Goal: Transaction & Acquisition: Purchase product/service

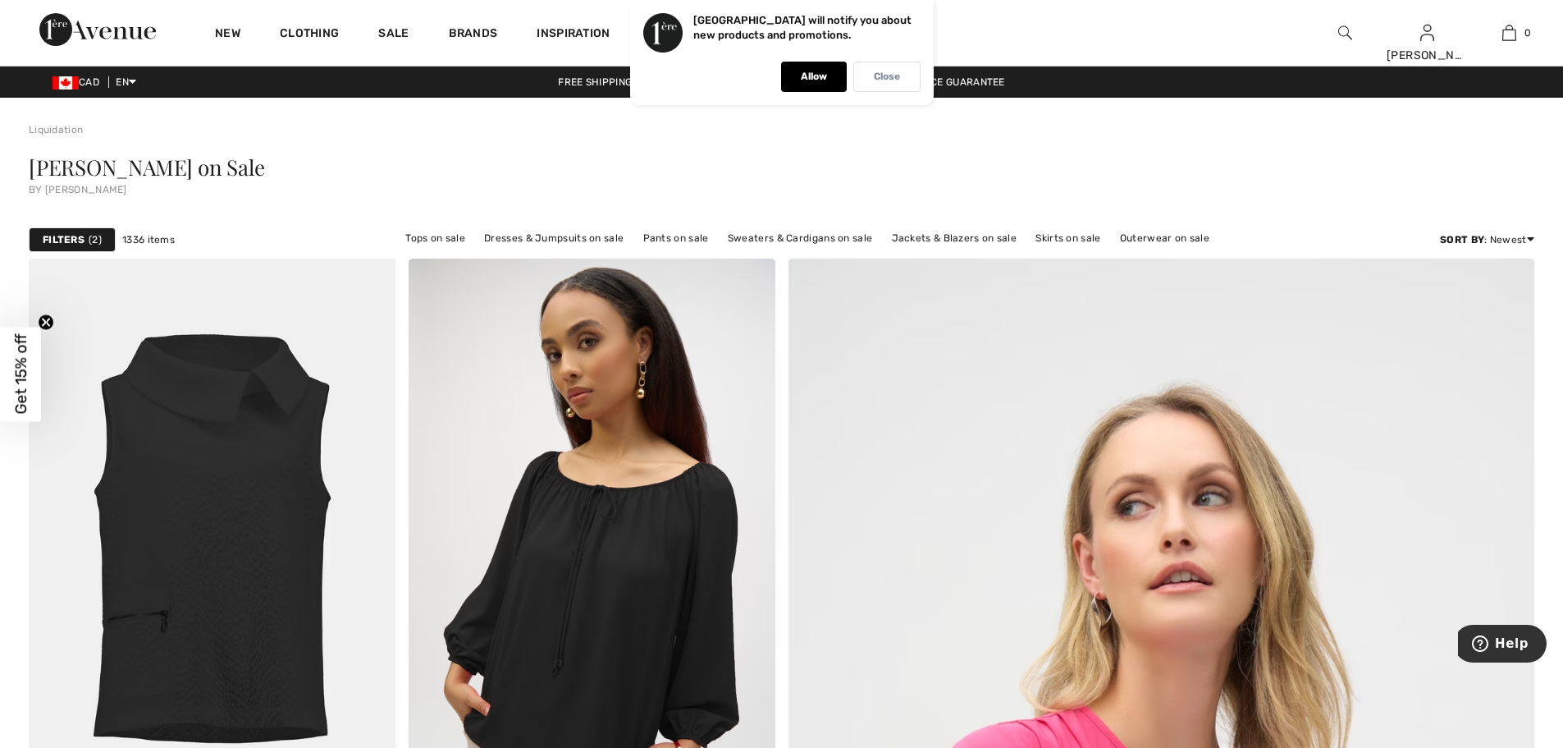
click at [889, 83] on div "Close" at bounding box center [887, 77] width 67 height 30
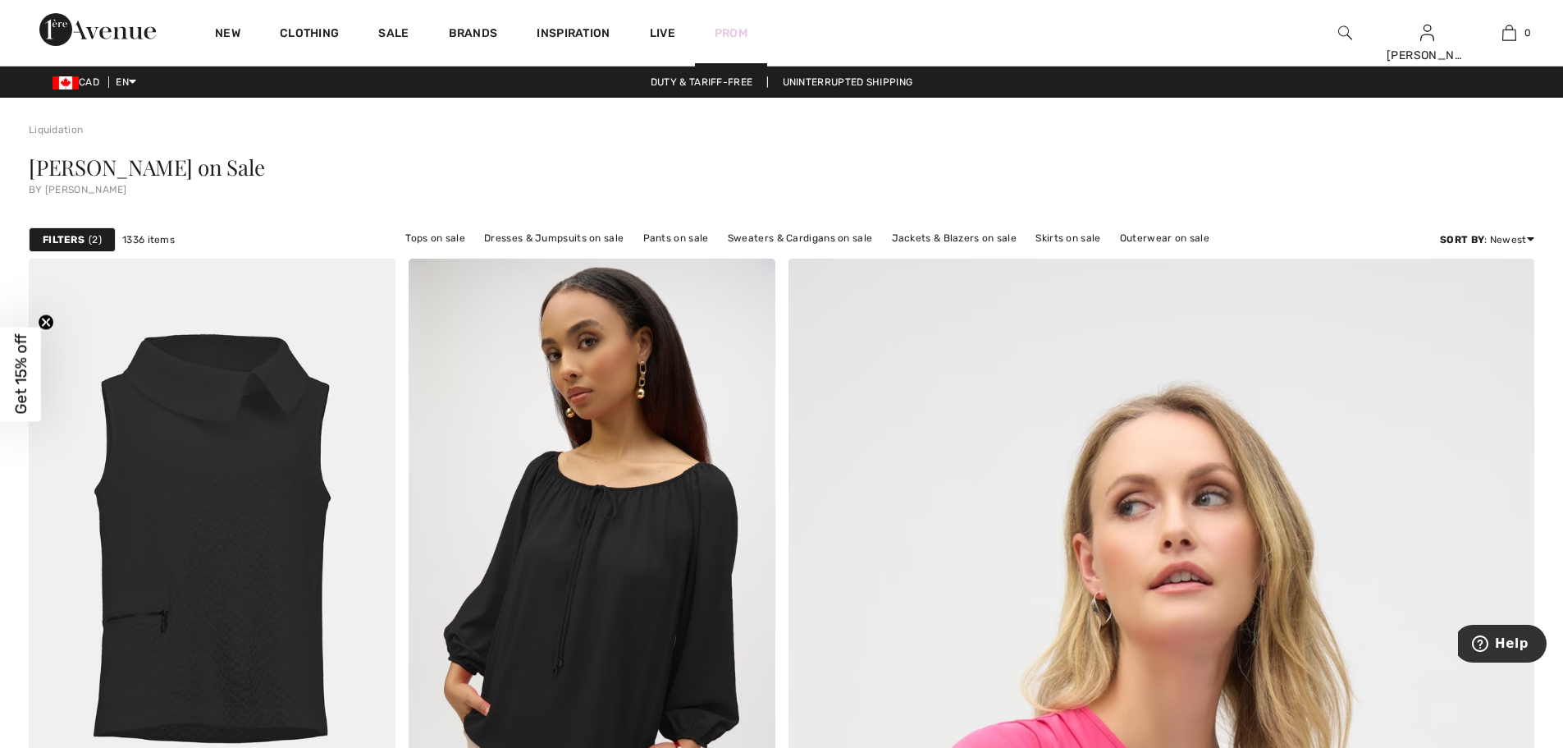
click at [730, 32] on link "Prom" at bounding box center [731, 33] width 33 height 17
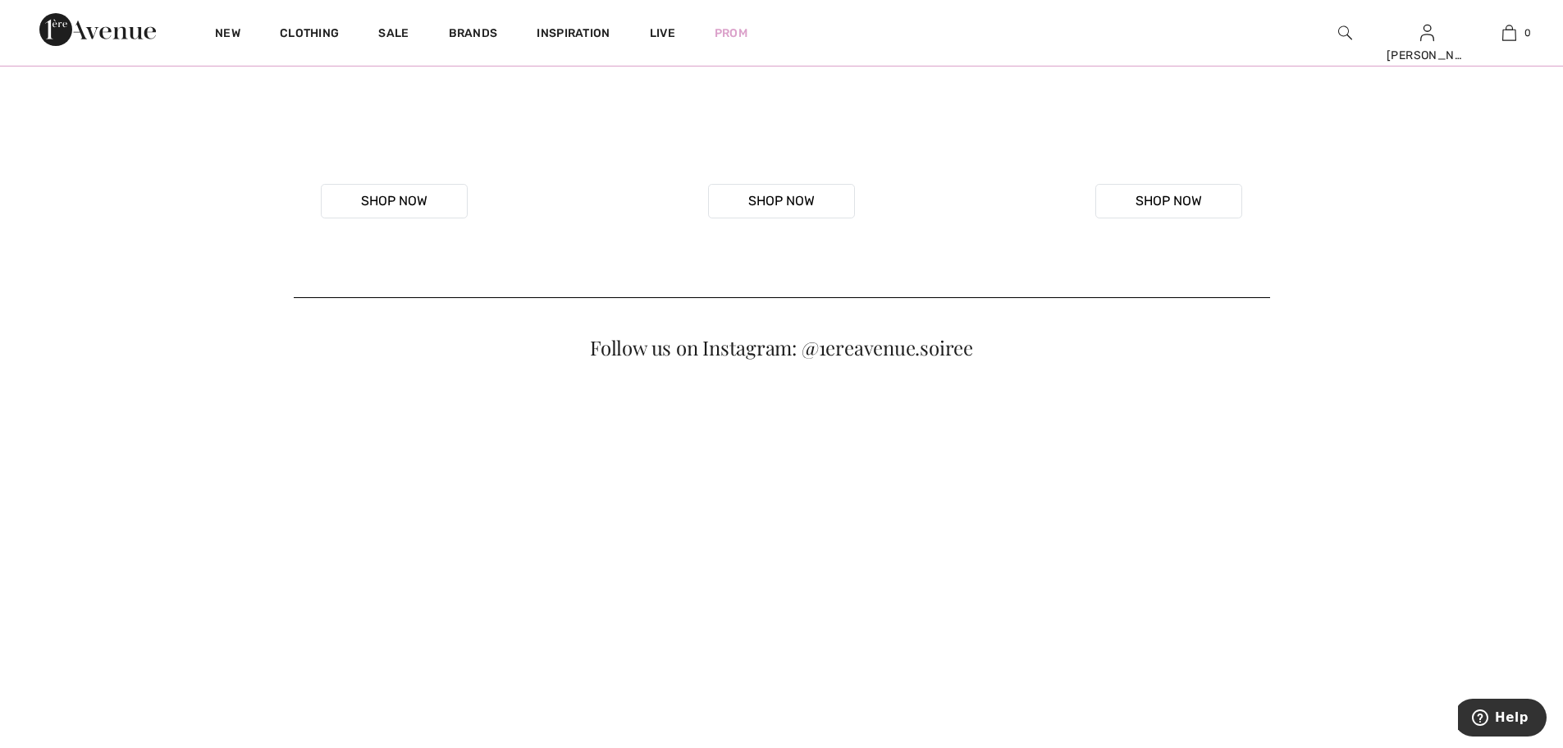
scroll to position [849, 0]
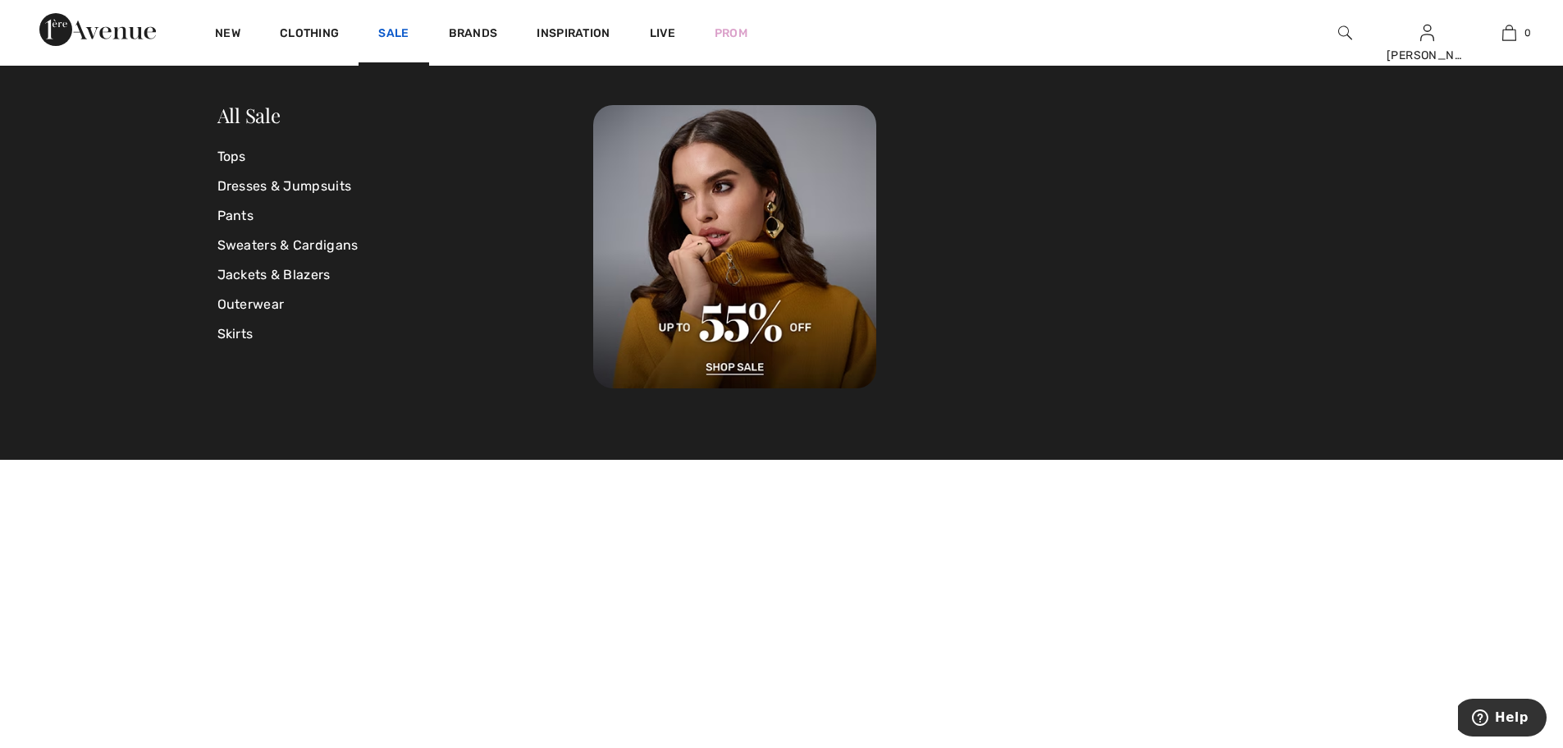
click at [400, 34] on link "Sale" at bounding box center [393, 34] width 30 height 17
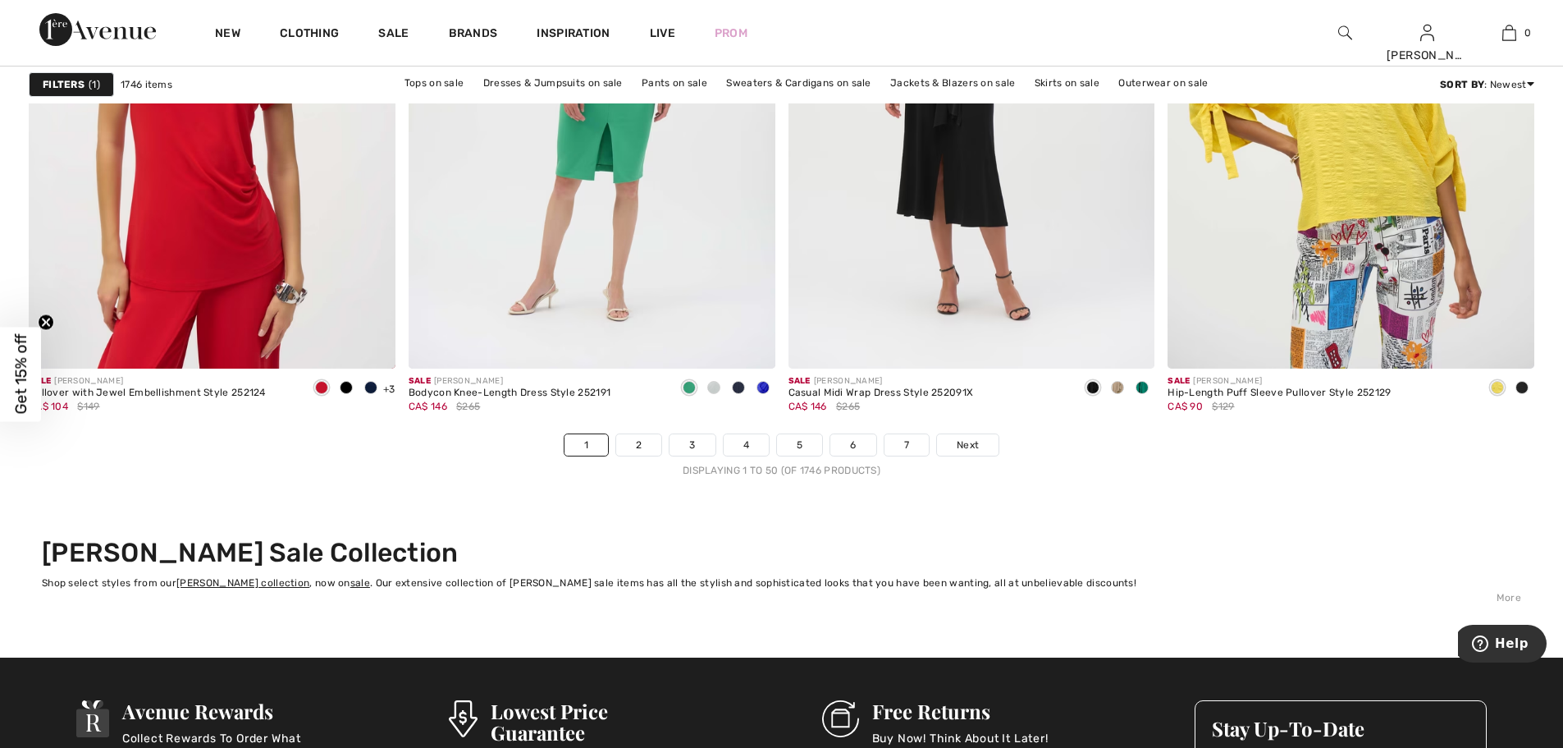
scroll to position [9484, 0]
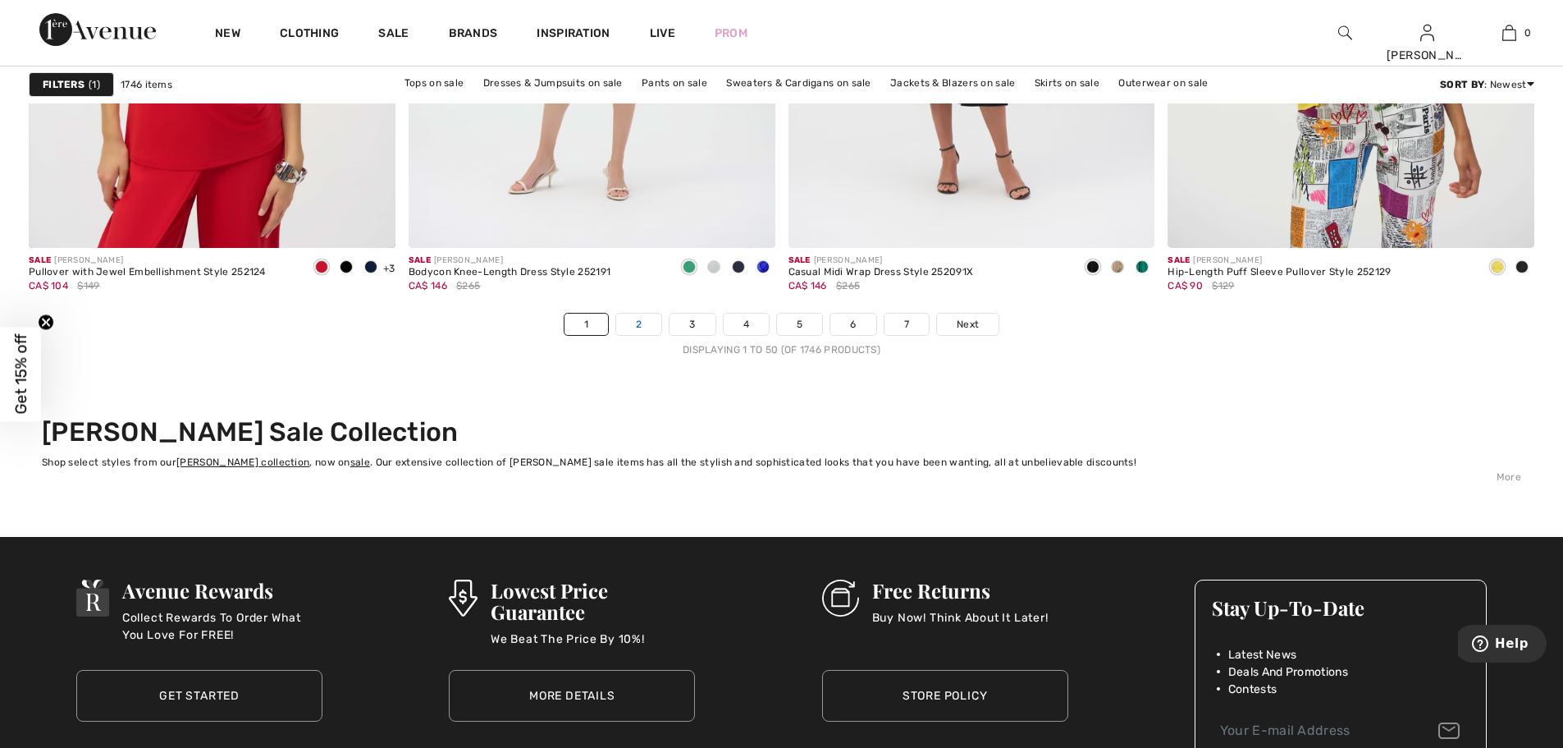
click at [647, 328] on link "2" at bounding box center [638, 324] width 45 height 21
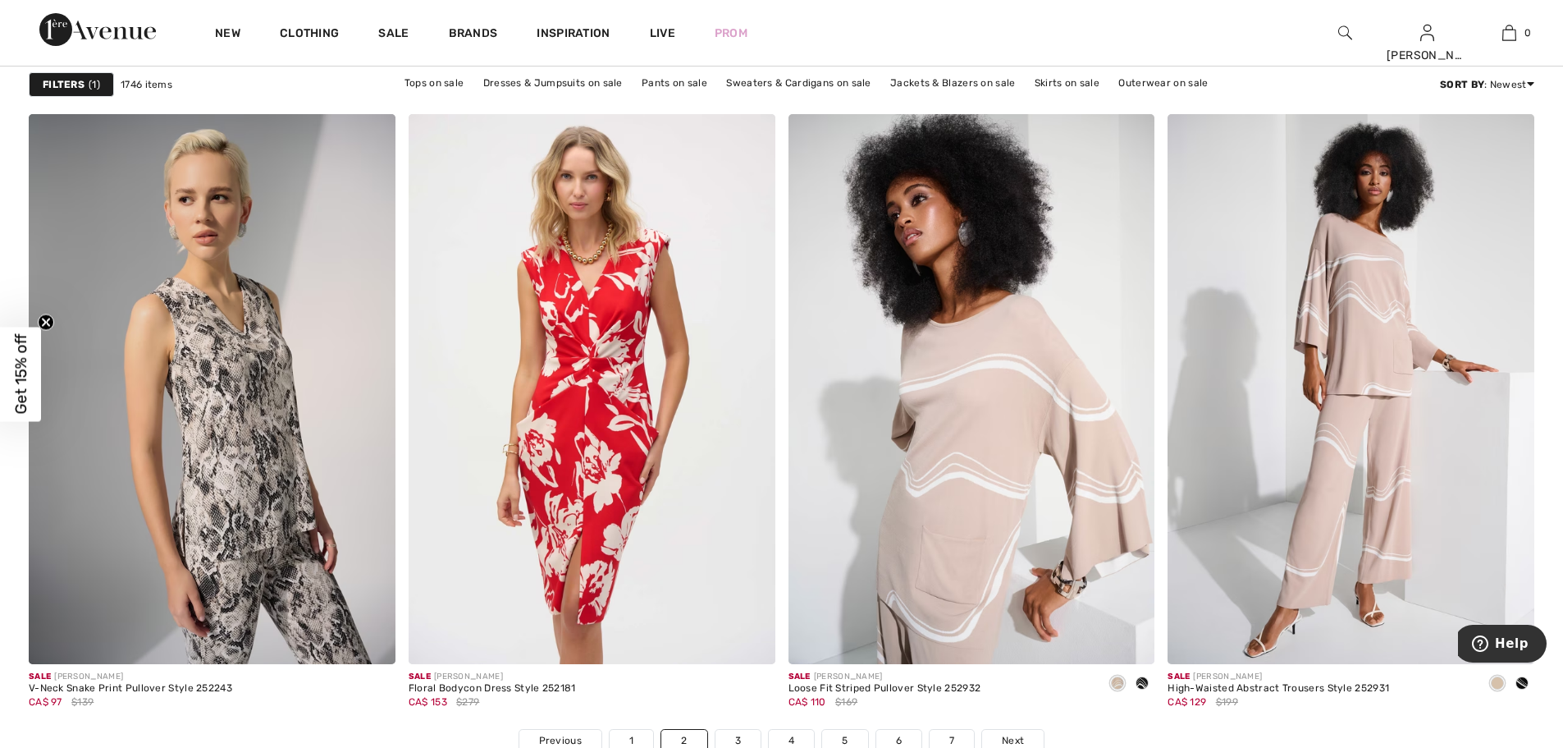
scroll to position [9101, 0]
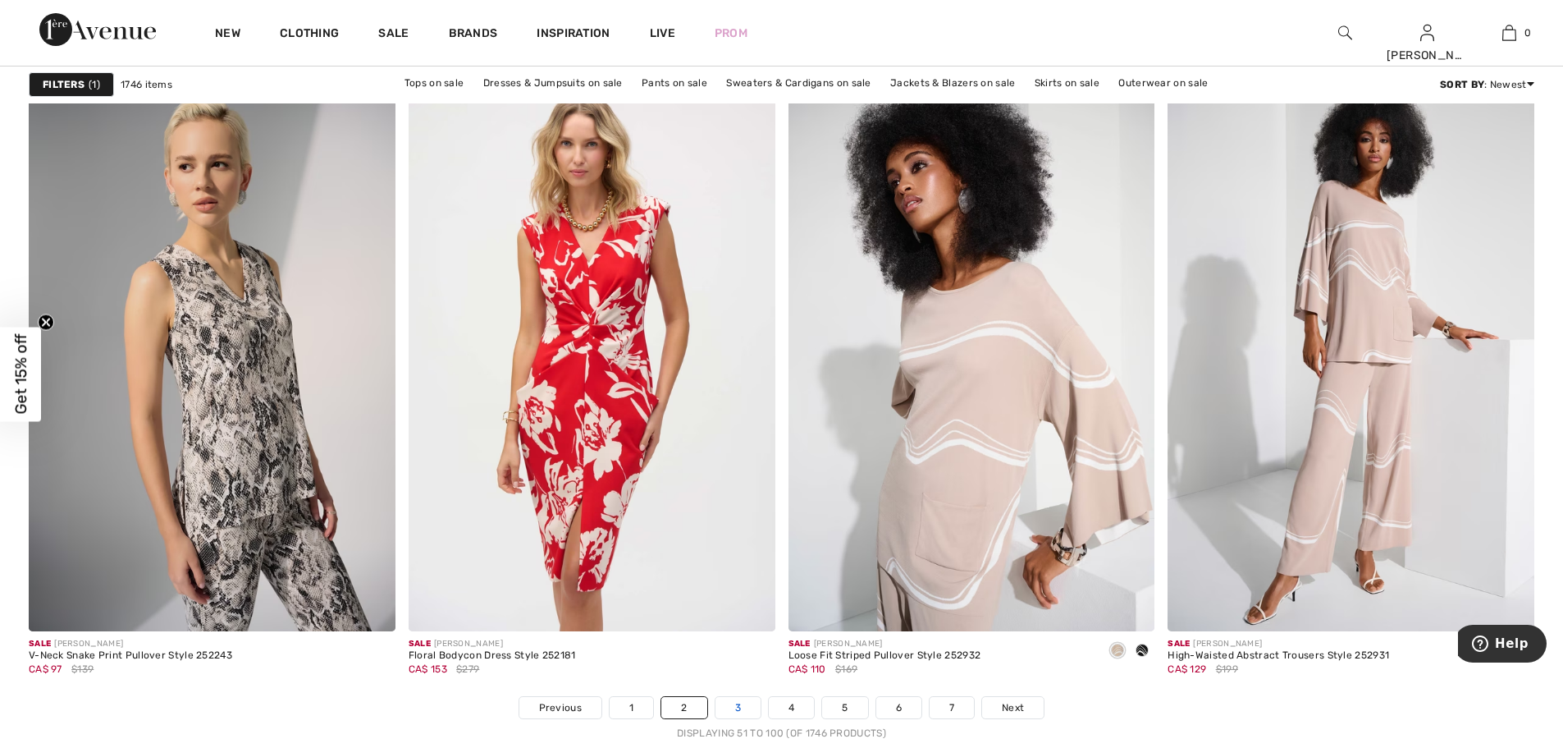
click at [739, 707] on link "3" at bounding box center [738, 707] width 45 height 21
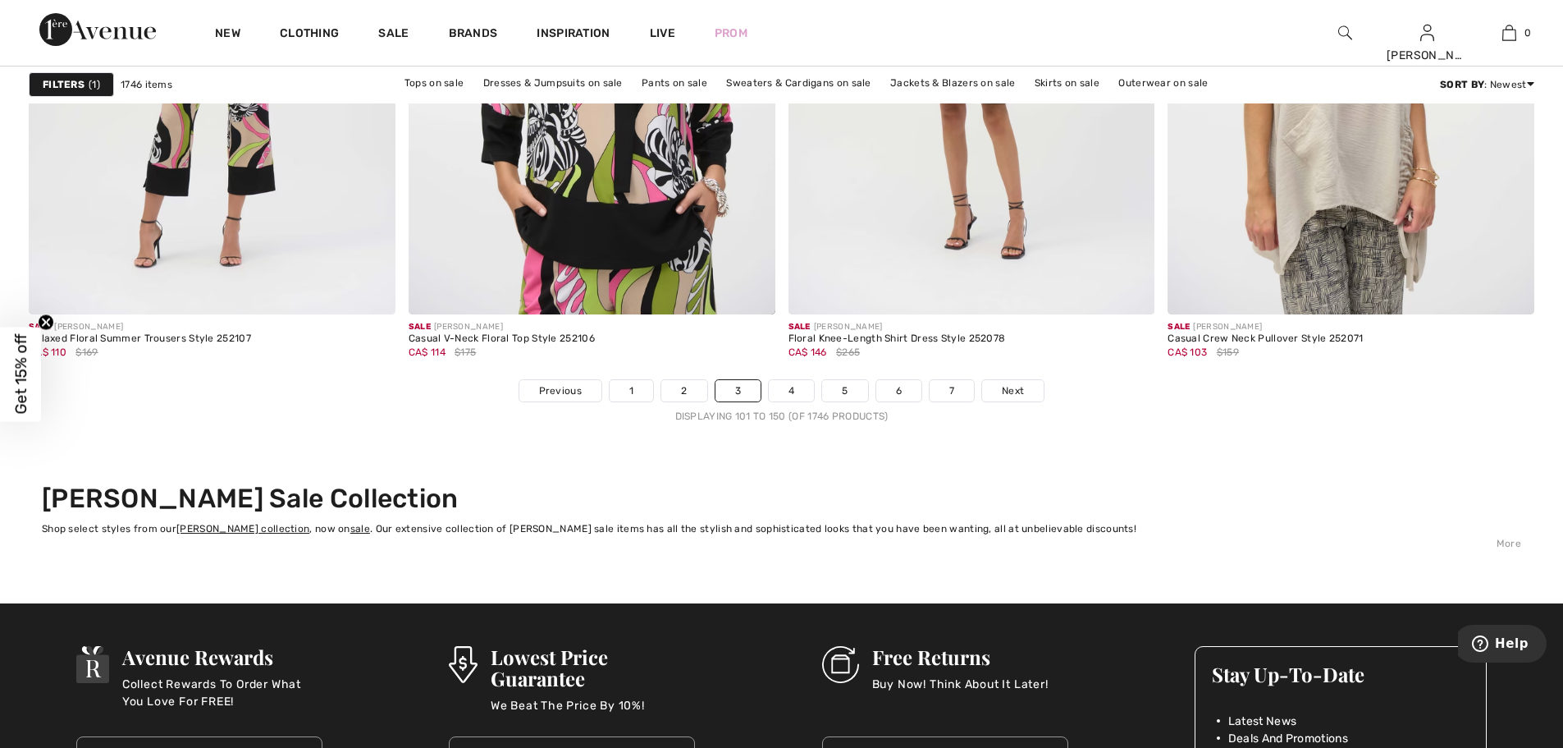
scroll to position [9494, 0]
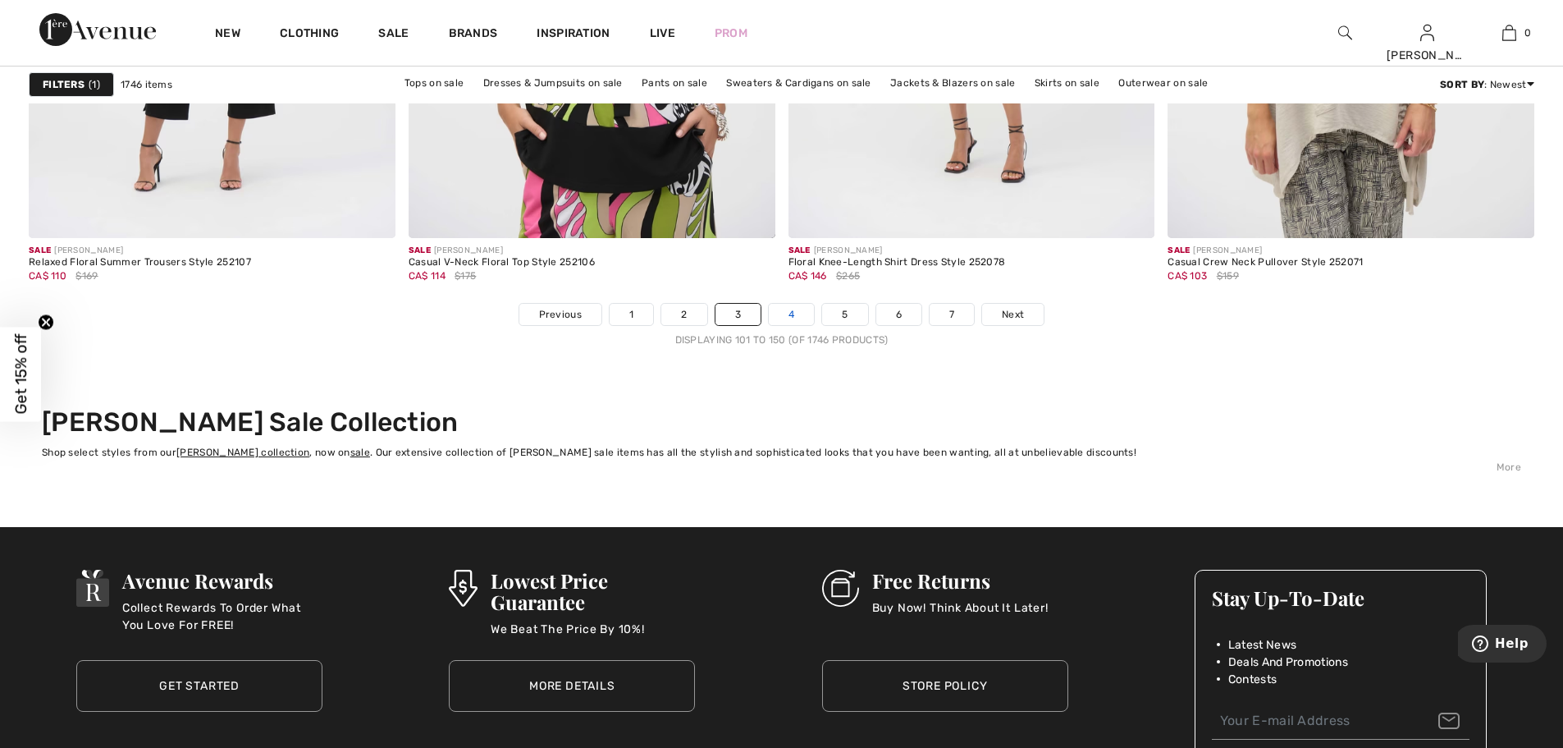
click at [794, 312] on link "4" at bounding box center [791, 314] width 45 height 21
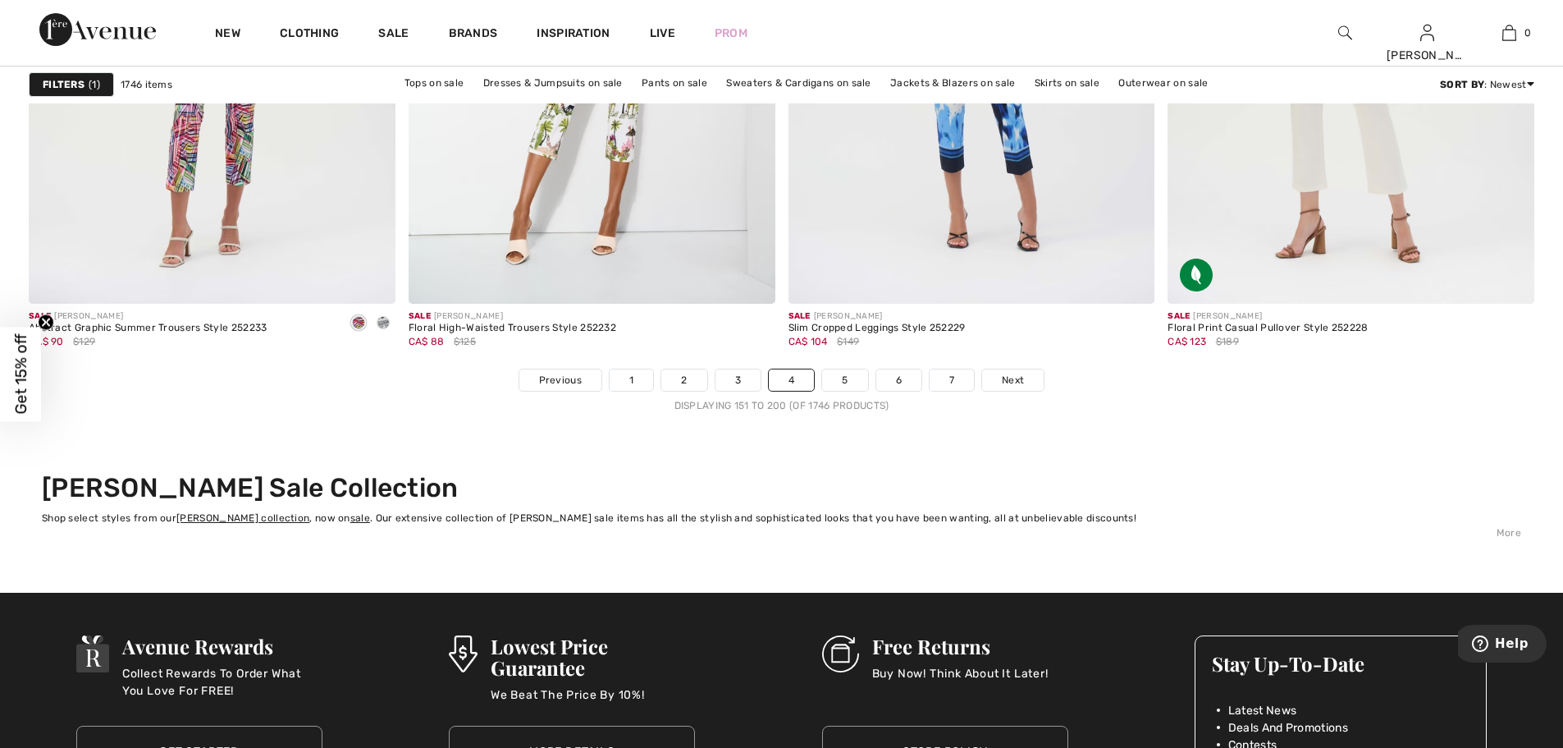
scroll to position [9461, 0]
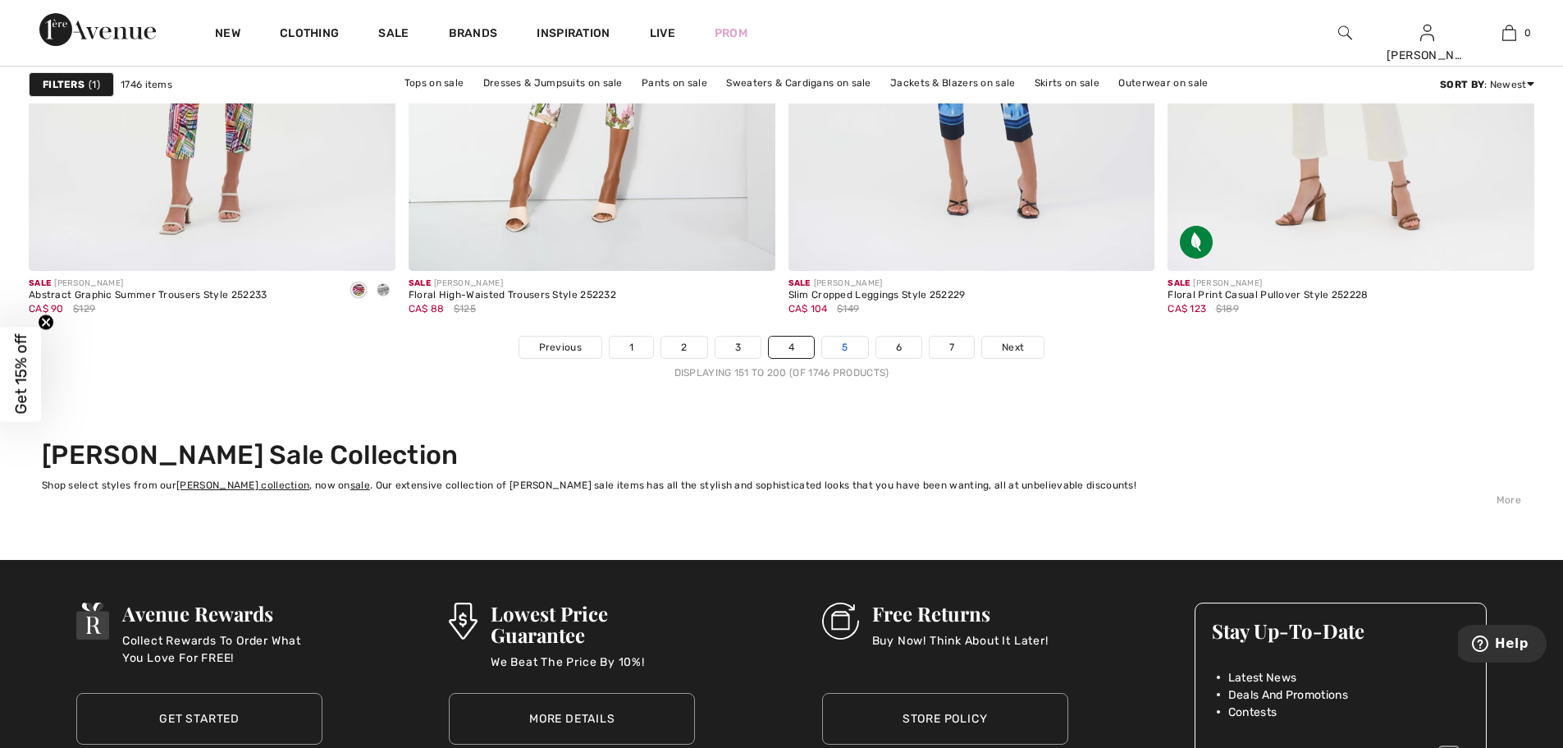
click at [845, 346] on link "5" at bounding box center [844, 347] width 45 height 21
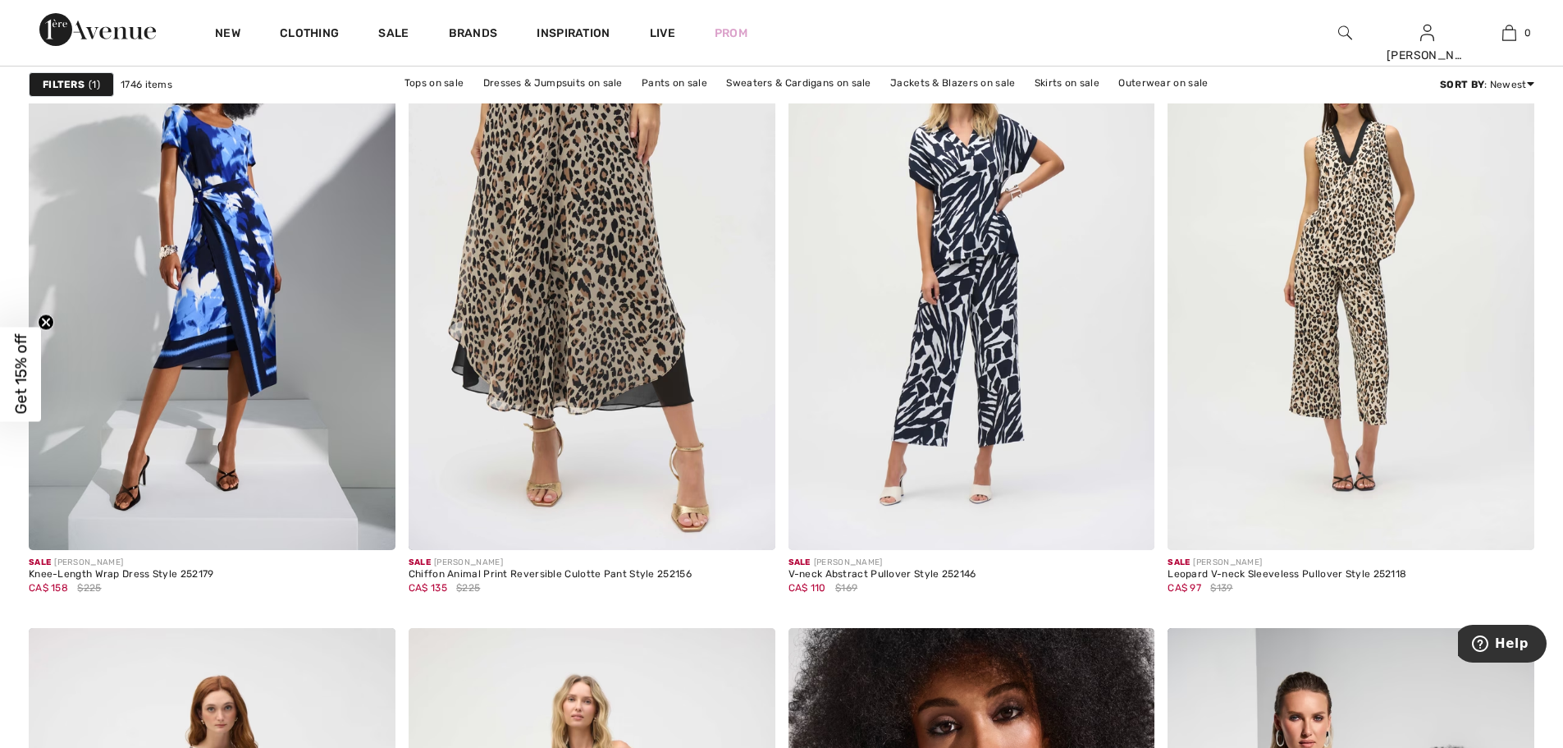
scroll to position [1576, 0]
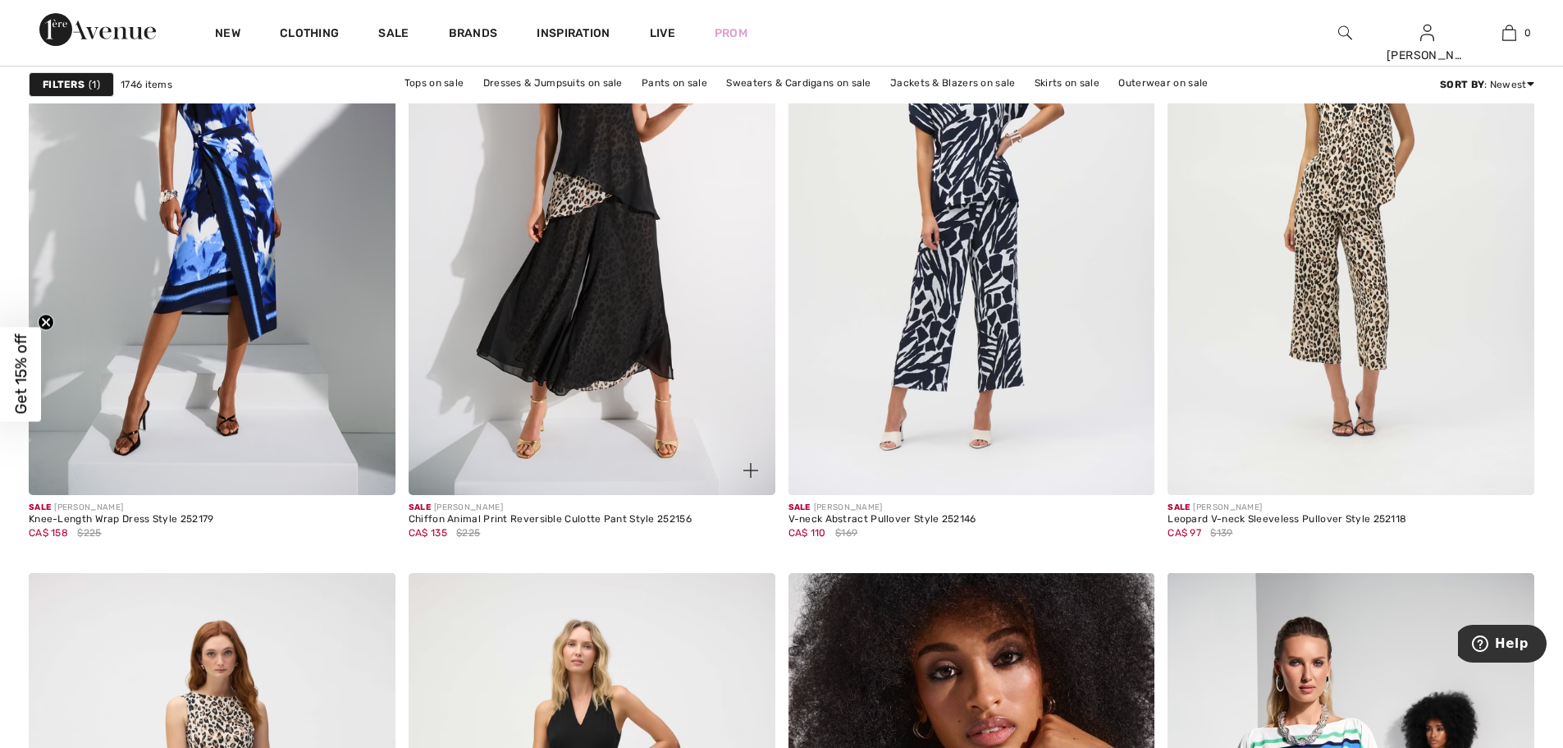
click at [630, 330] on img at bounding box center [592, 220] width 367 height 550
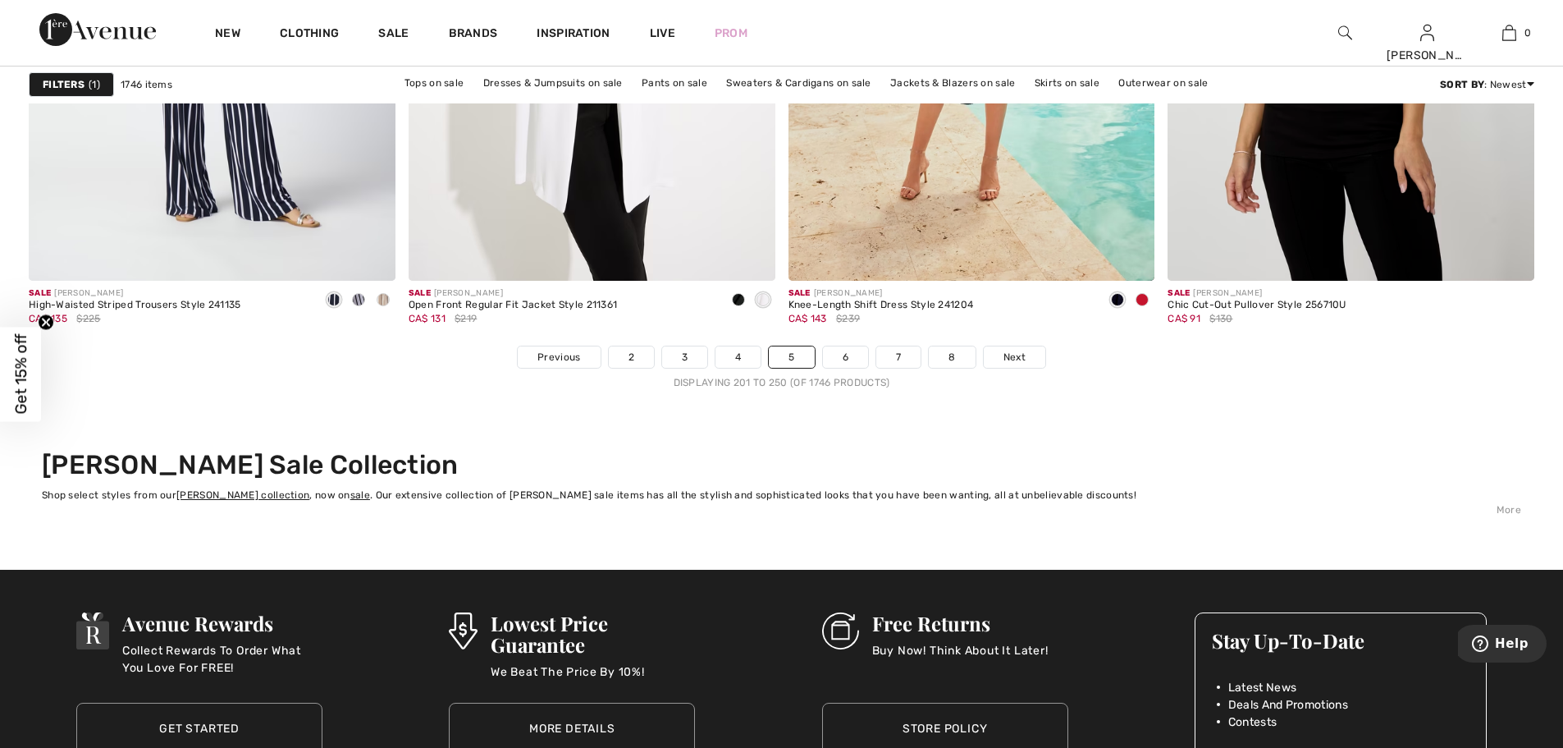
scroll to position [9507, 0]
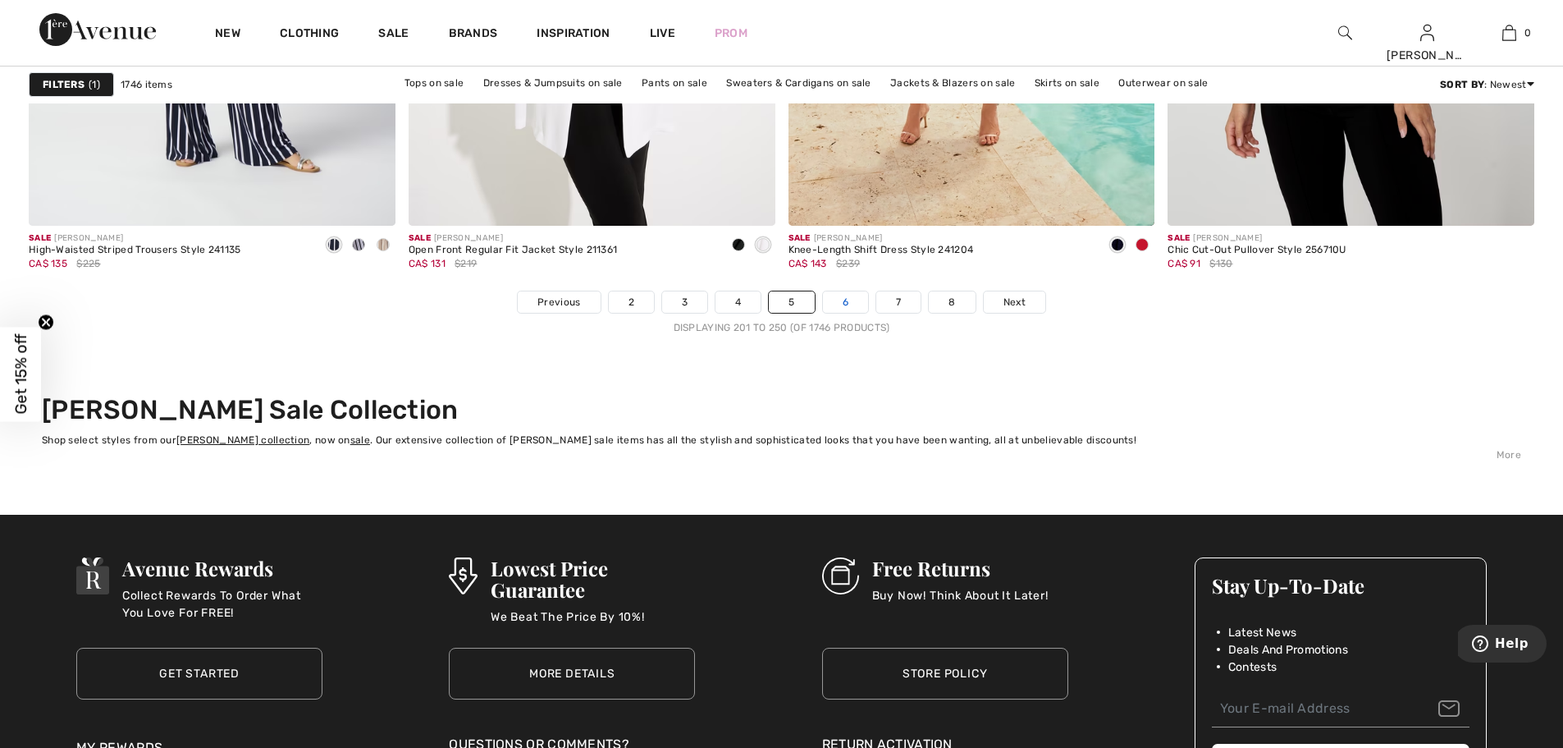
click at [844, 300] on link "6" at bounding box center [845, 301] width 45 height 21
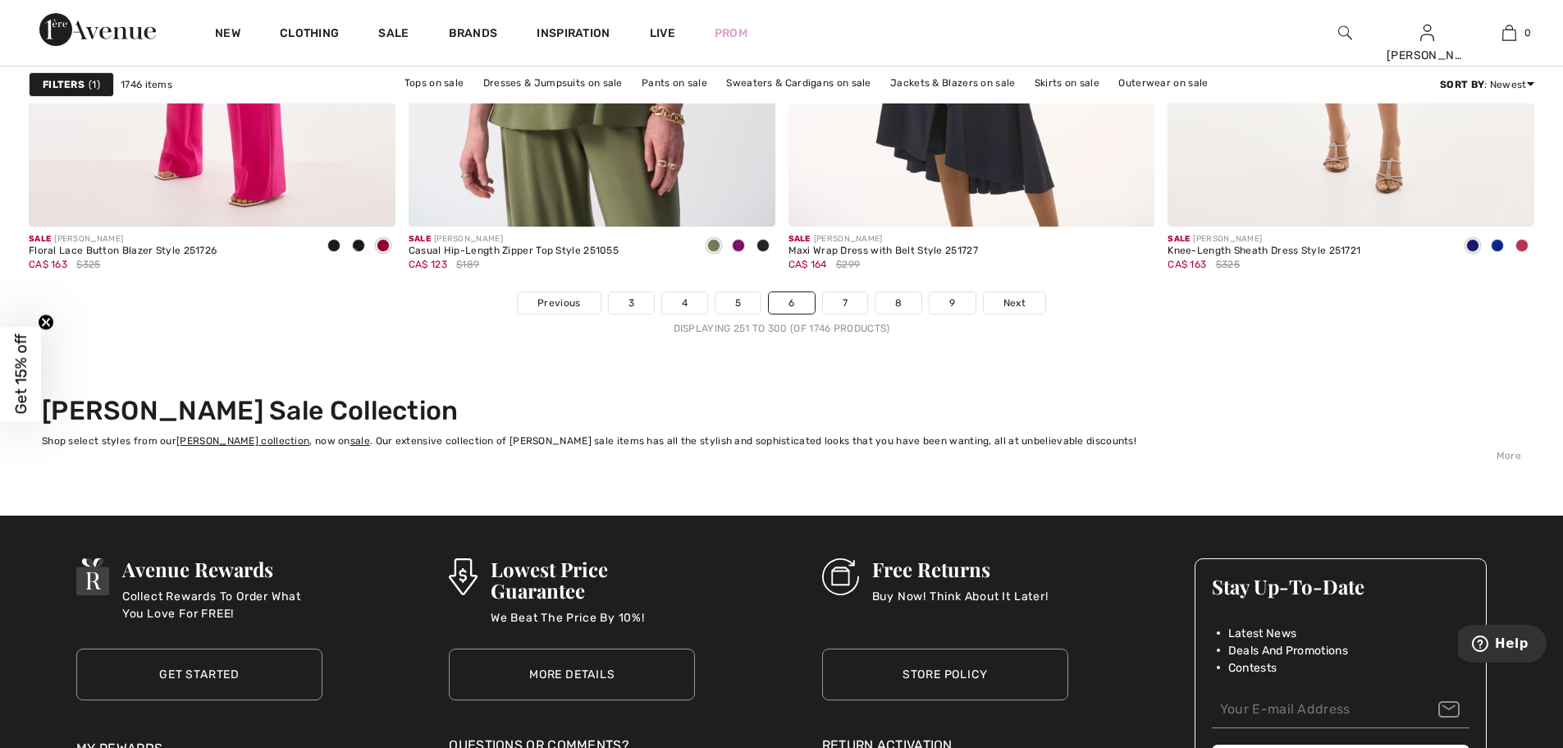
scroll to position [9571, 0]
